Goal: Task Accomplishment & Management: Manage account settings

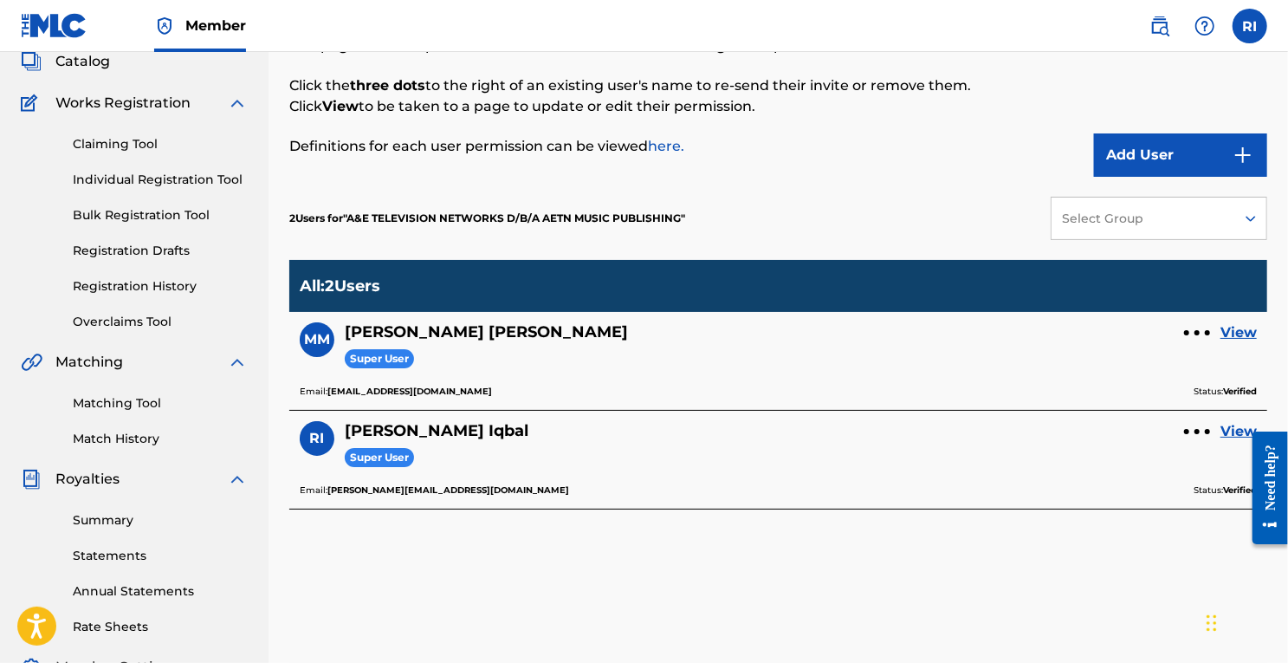
click at [1243, 324] on link "View" at bounding box center [1239, 332] width 36 height 21
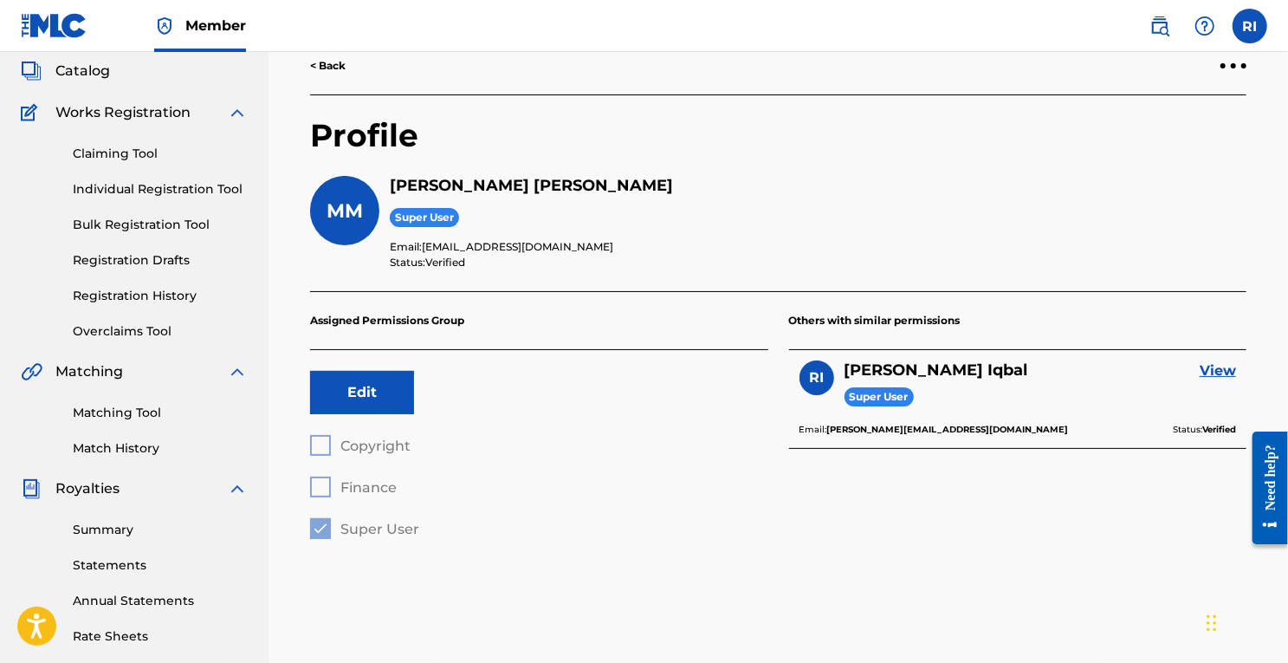
scroll to position [103, 0]
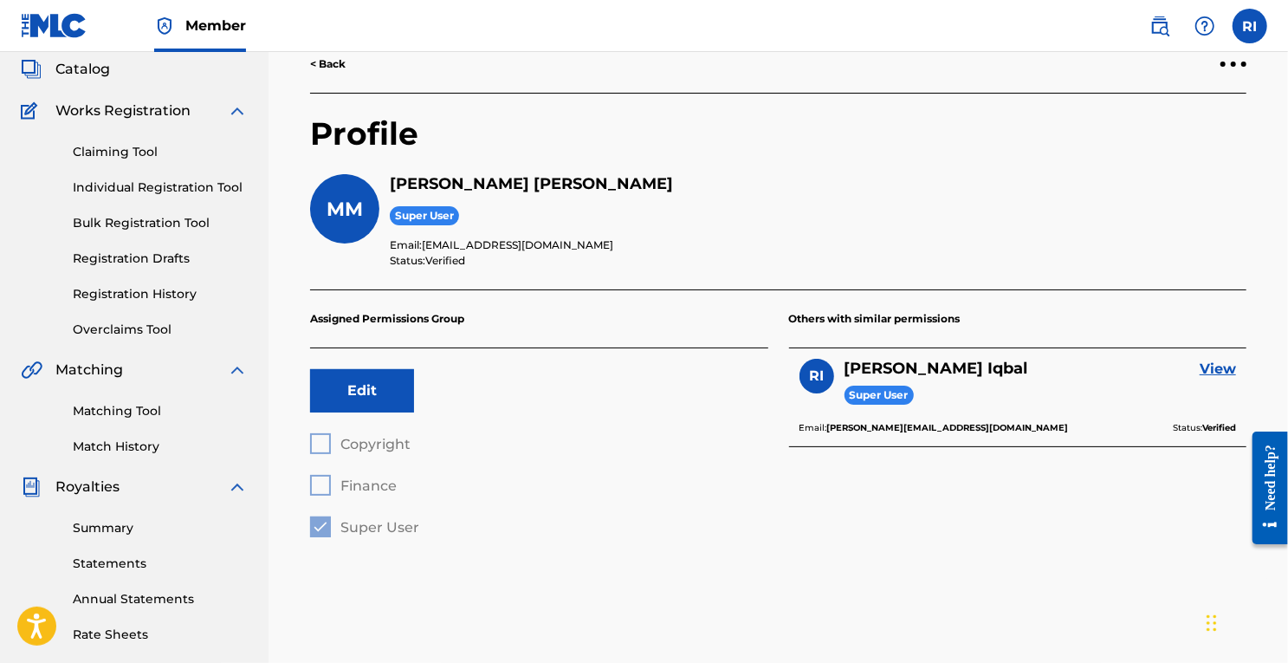
click at [380, 399] on button "Edit" at bounding box center [362, 390] width 104 height 43
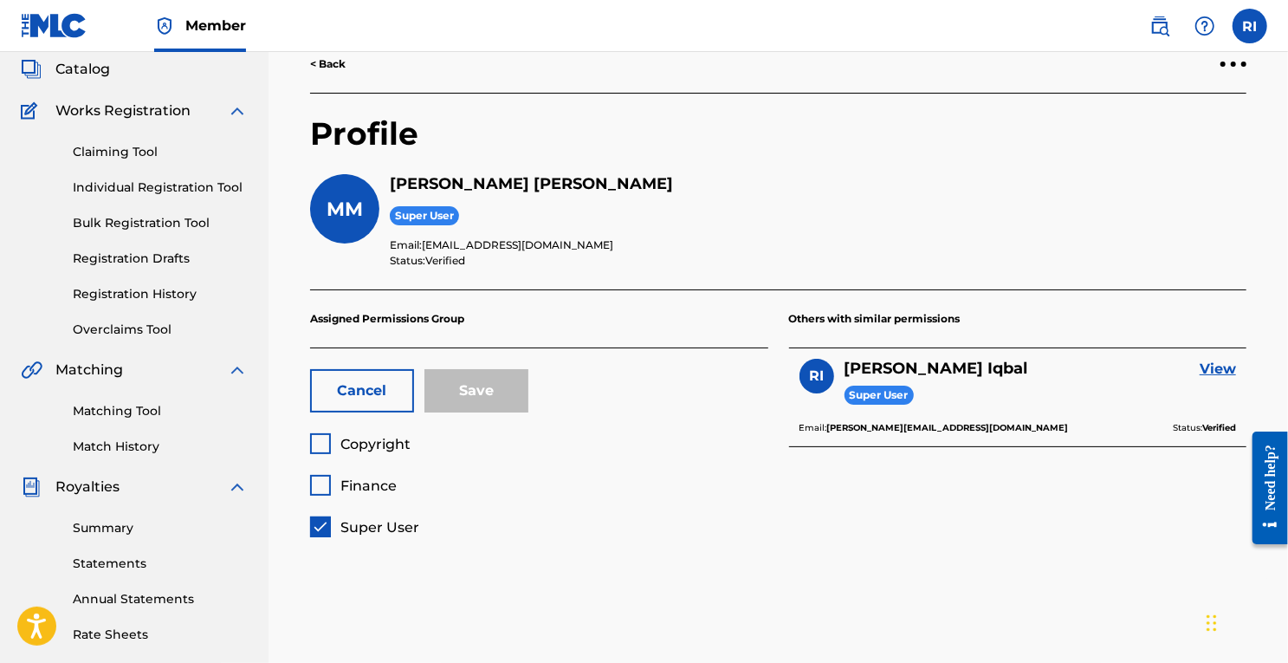
click at [738, 377] on div "Cancel Save" at bounding box center [539, 390] width 458 height 85
click at [375, 384] on button "Cancel" at bounding box center [362, 390] width 104 height 43
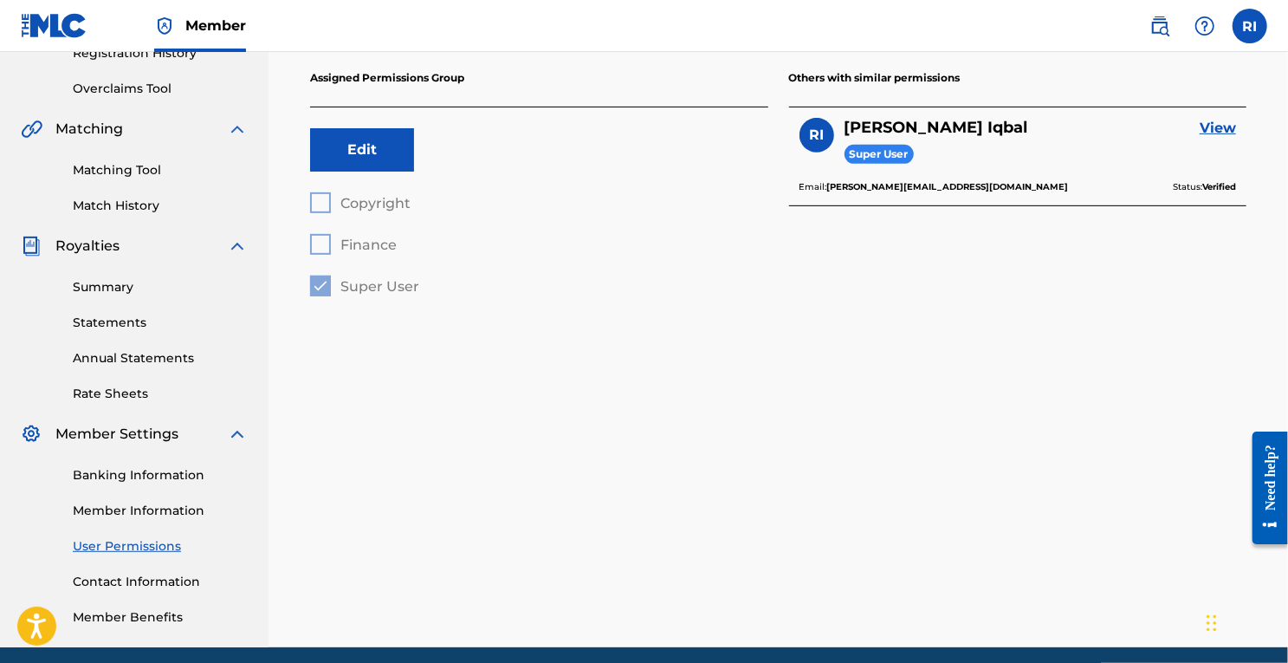
scroll to position [345, 0]
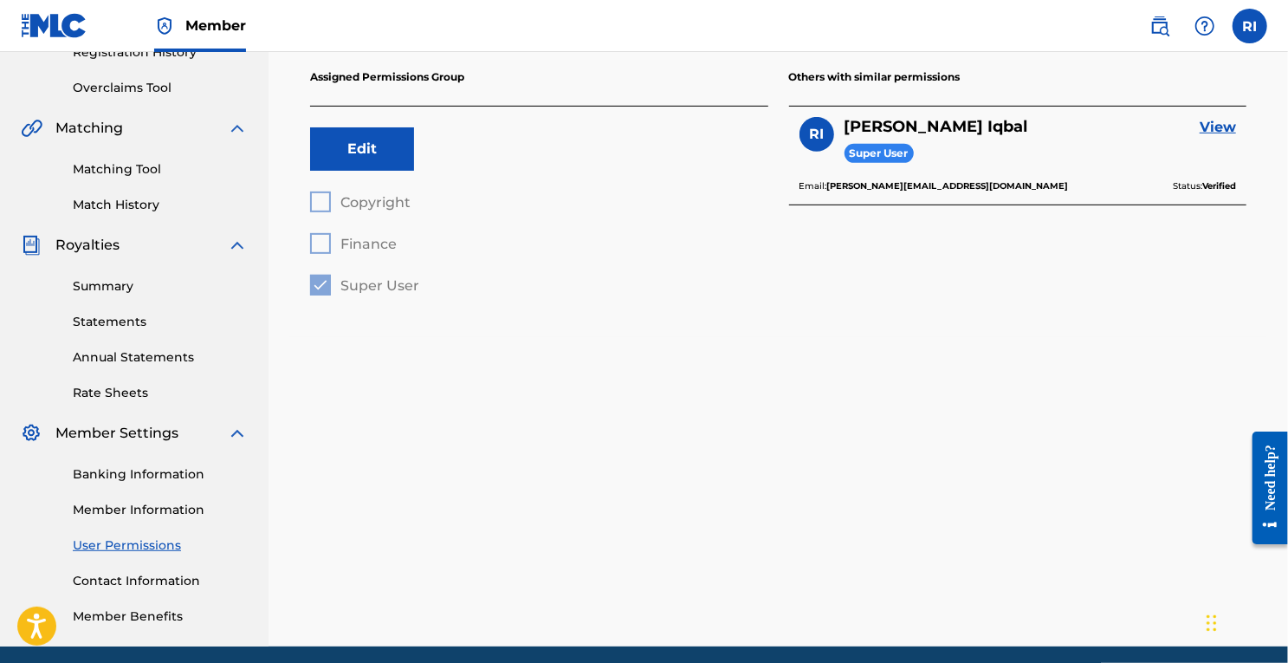
click at [151, 548] on link "User Permissions" at bounding box center [160, 545] width 175 height 18
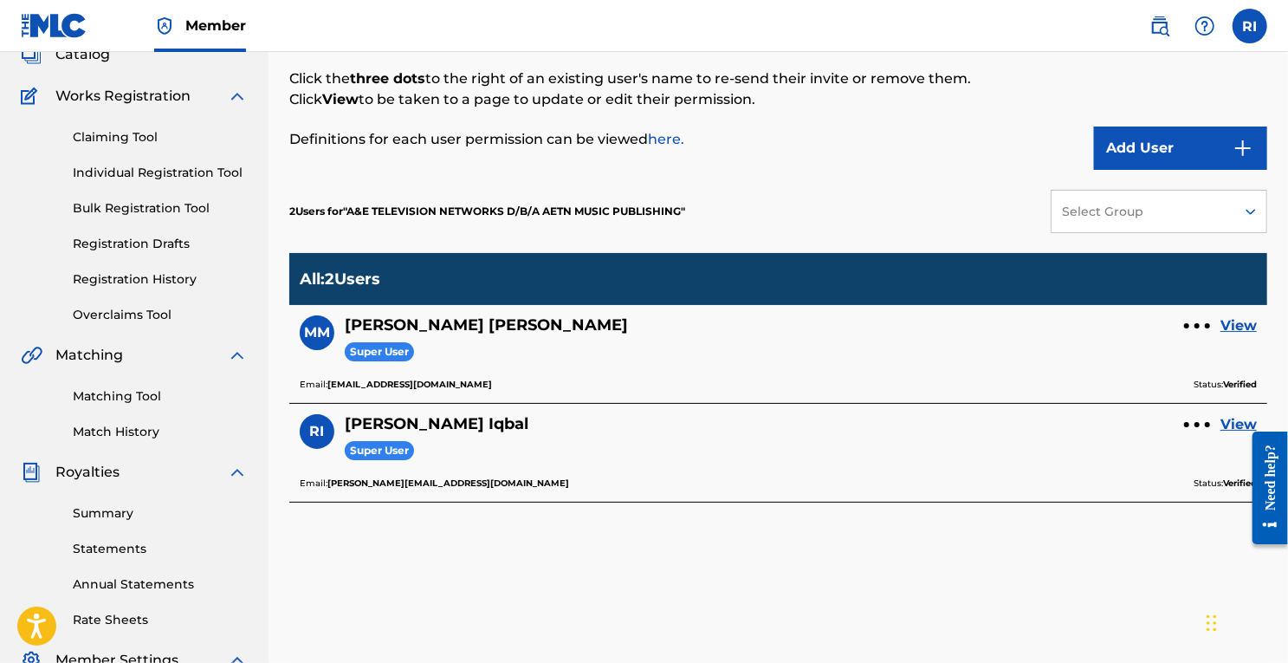
scroll to position [133, 0]
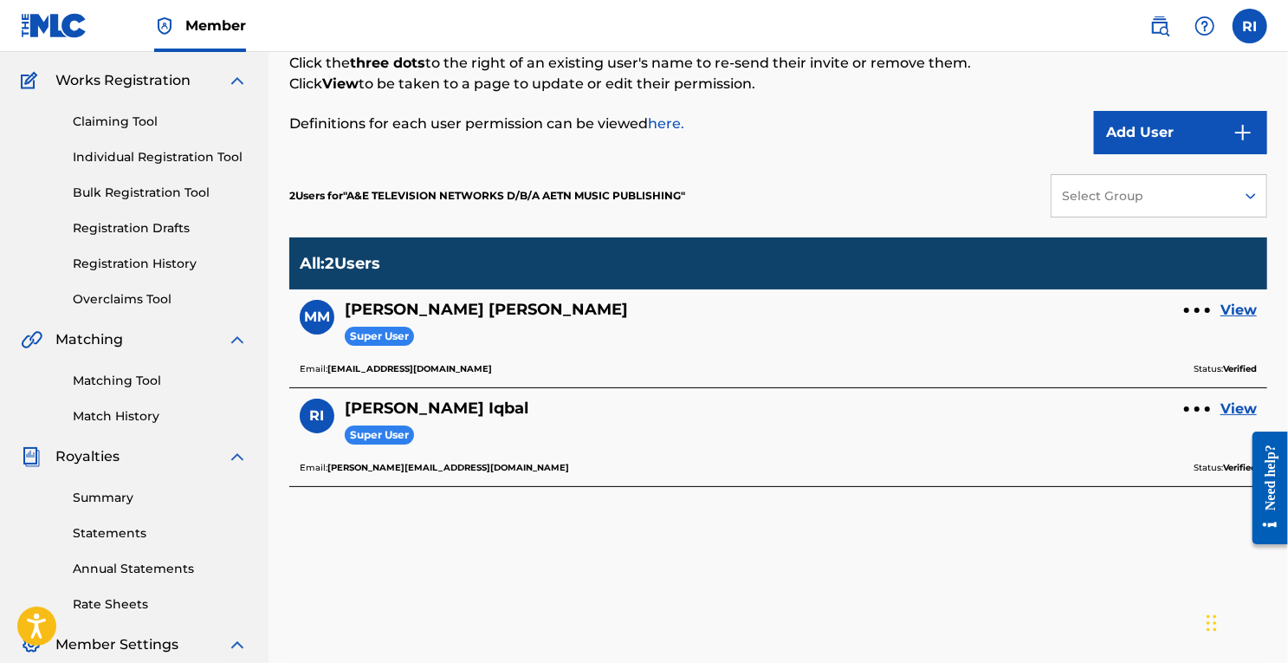
click at [1141, 114] on button "Add User" at bounding box center [1180, 132] width 173 height 43
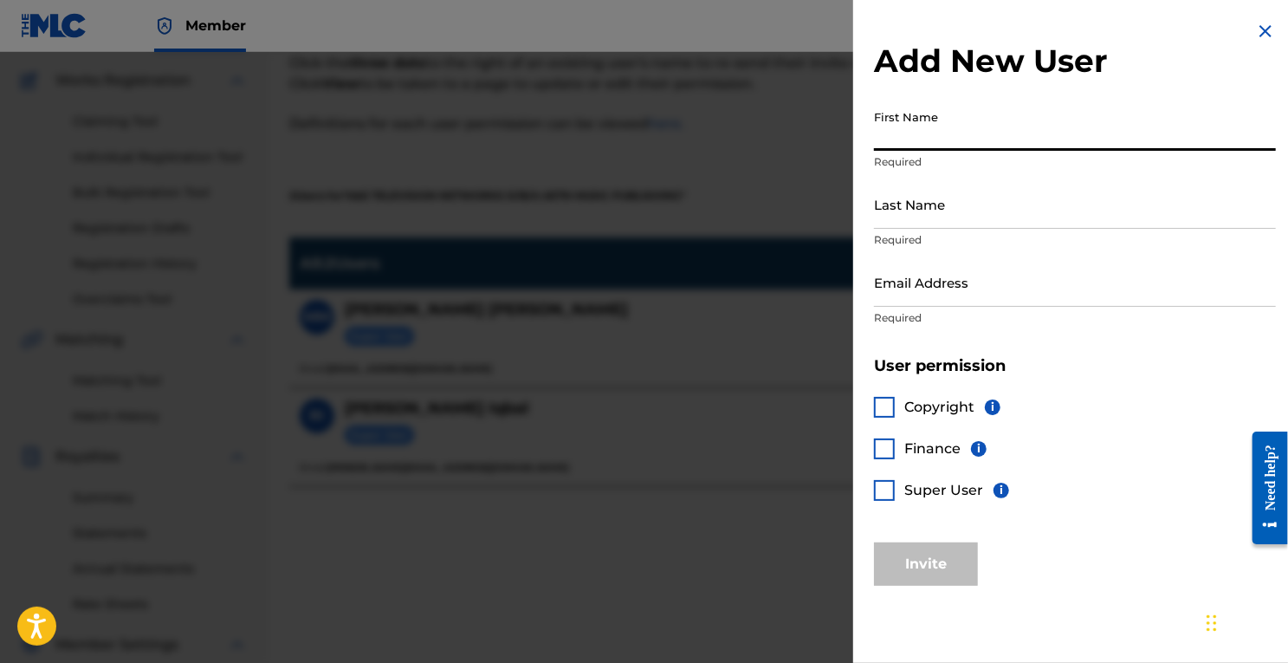
click at [949, 127] on input "First Name" at bounding box center [1075, 125] width 402 height 49
type input "[PERSON_NAME]"
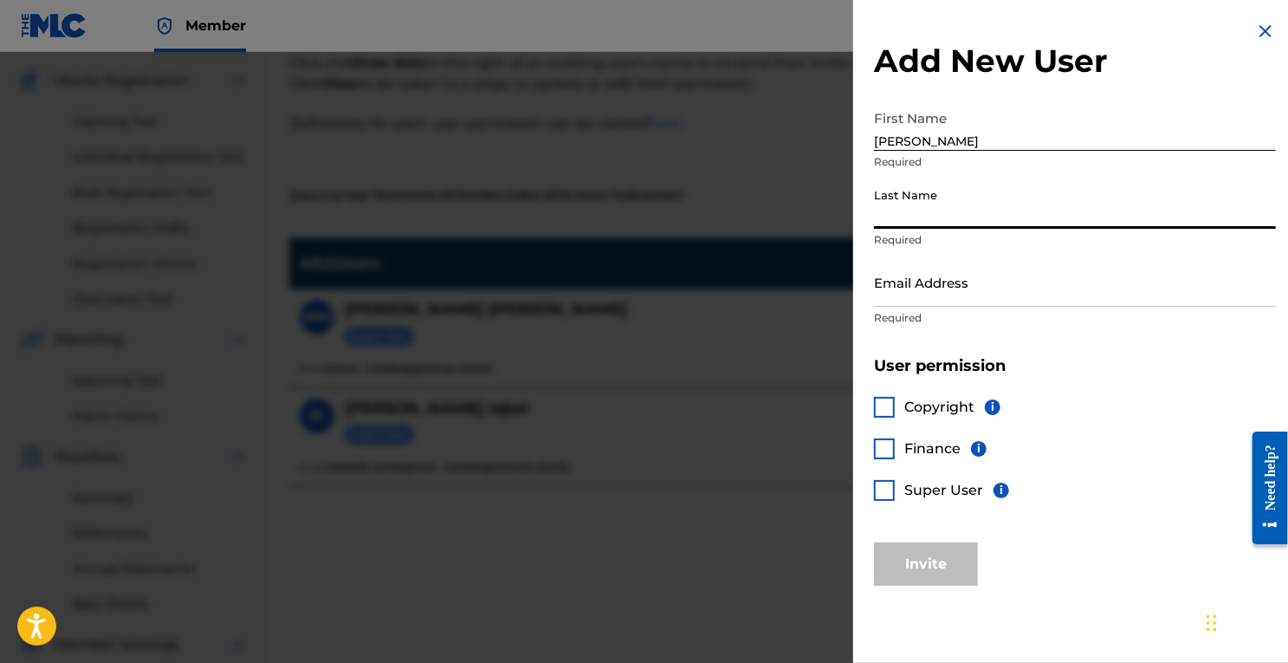
click at [948, 207] on input "Last Name" at bounding box center [1075, 203] width 402 height 49
type input "[PERSON_NAME]"
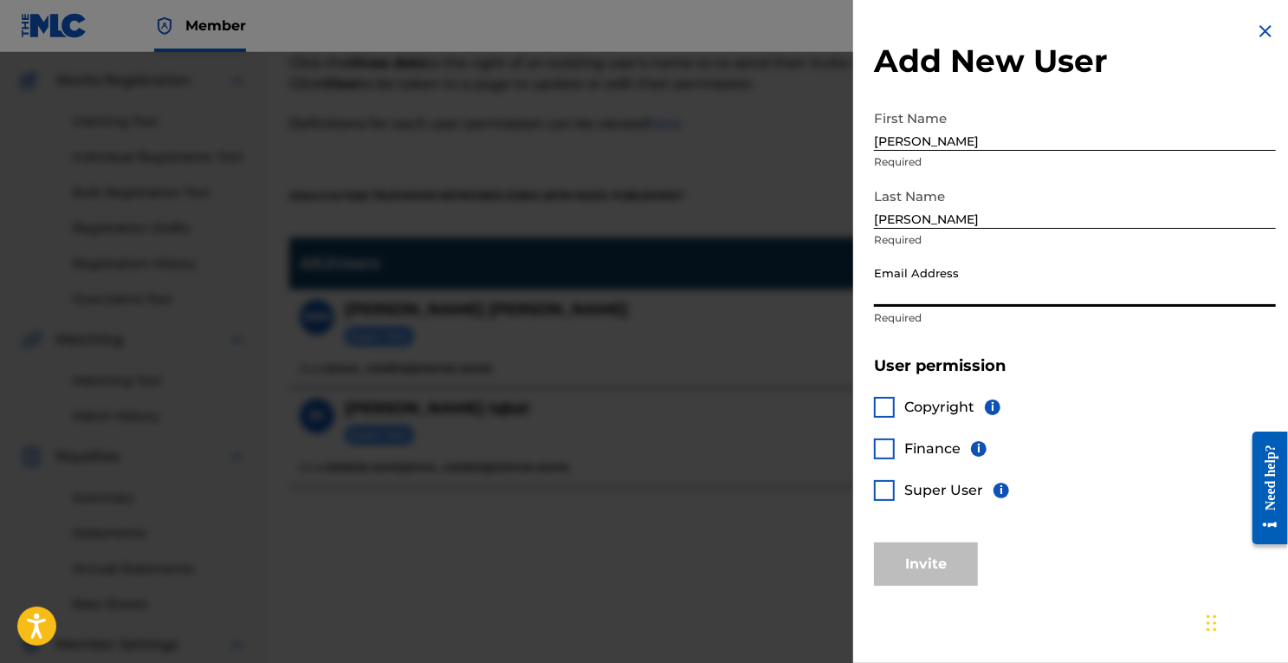
click at [945, 293] on input "Email Address" at bounding box center [1075, 281] width 402 height 49
type input "[EMAIL_ADDRESS][PERSON_NAME][DOMAIN_NAME]"
click at [886, 498] on div at bounding box center [884, 490] width 21 height 21
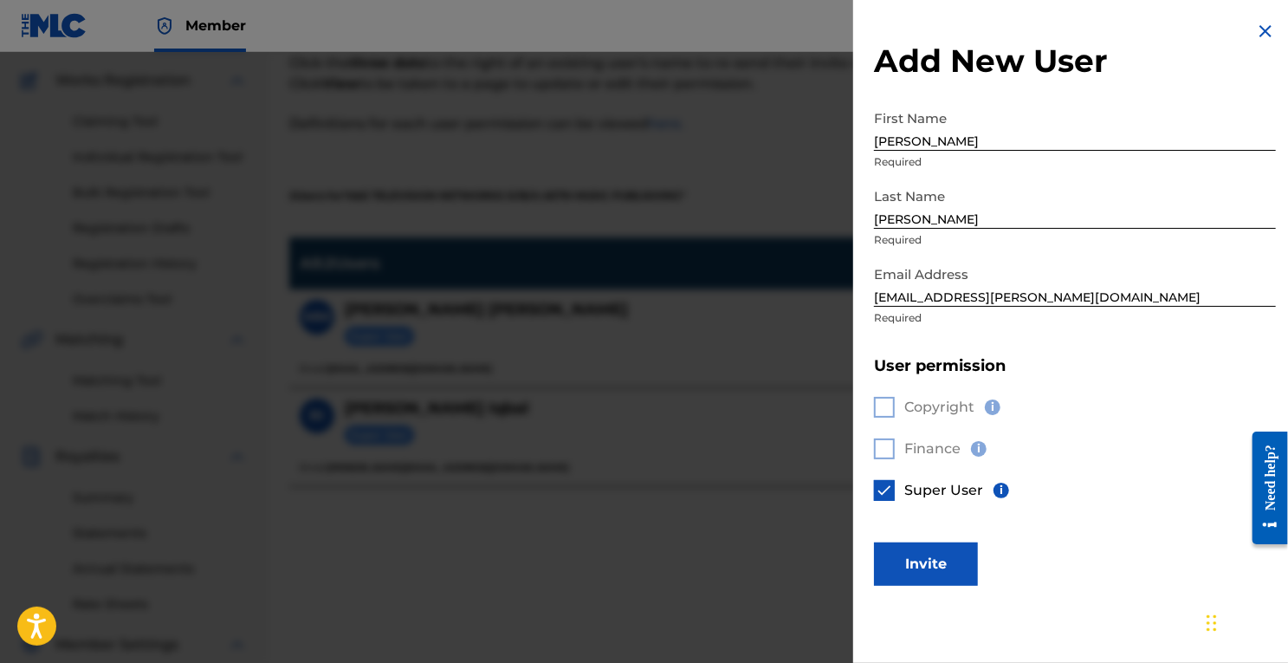
click at [918, 573] on button "Invite" at bounding box center [926, 563] width 104 height 43
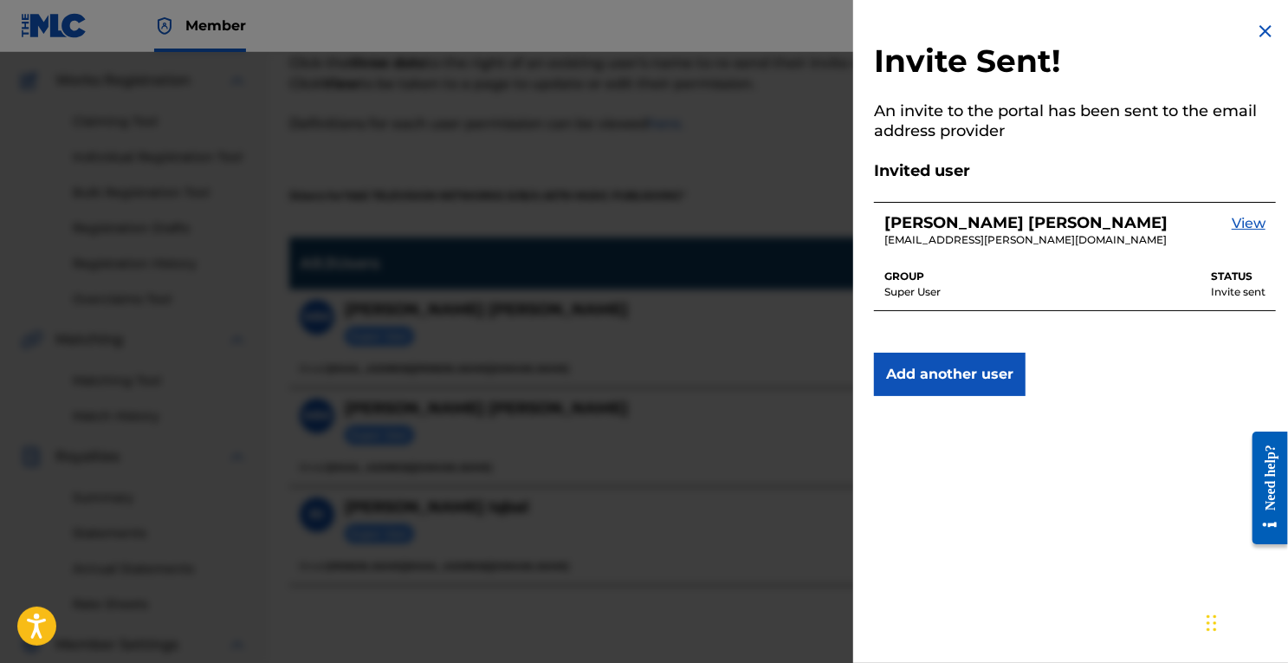
click at [1102, 4] on div "Invite Sent! An invite to the portal has been sent to the email address provide…" at bounding box center [1075, 208] width 444 height 417
click at [1269, 30] on img at bounding box center [1266, 31] width 21 height 21
